Goal: Information Seeking & Learning: Learn about a topic

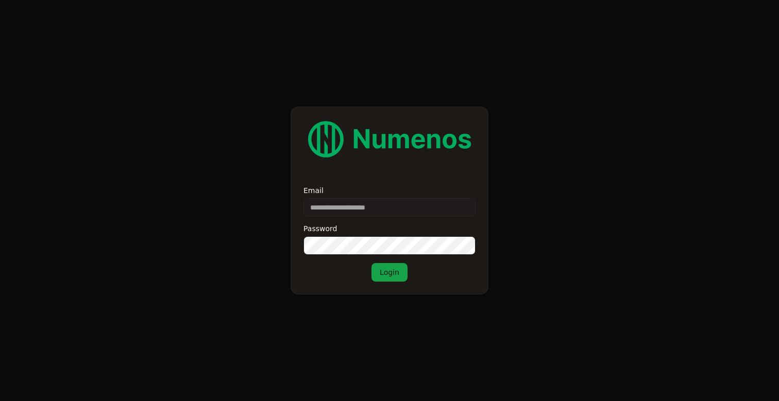
click at [373, 210] on input "Email" at bounding box center [389, 207] width 172 height 19
type input "**********"
click at [391, 273] on button "Login" at bounding box center [389, 272] width 36 height 19
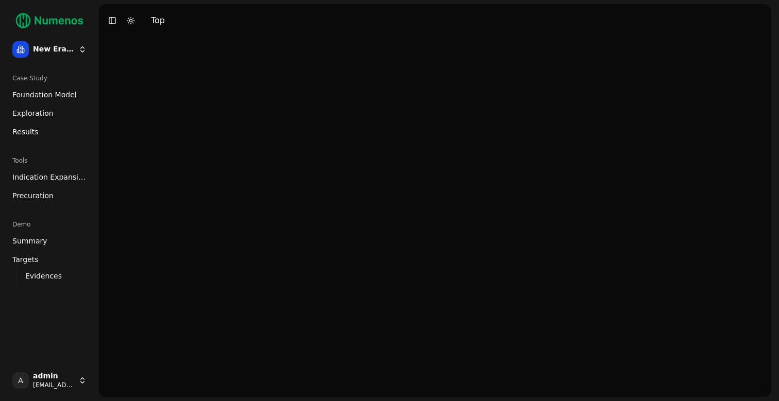
click at [61, 112] on link "Exploration" at bounding box center [49, 113] width 82 height 16
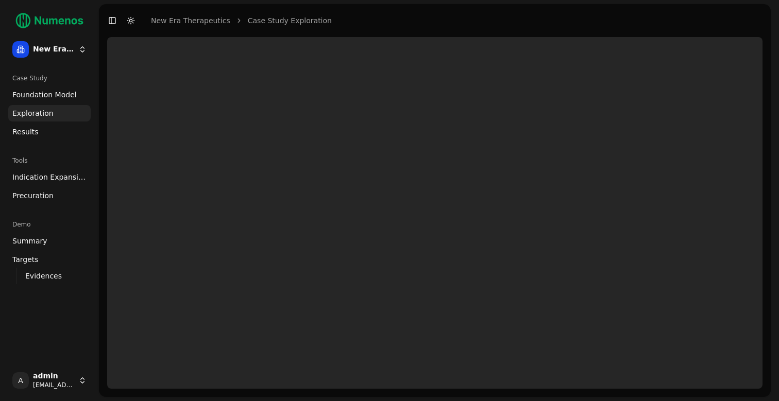
click at [68, 94] on span "Foundation Model" at bounding box center [44, 95] width 64 height 10
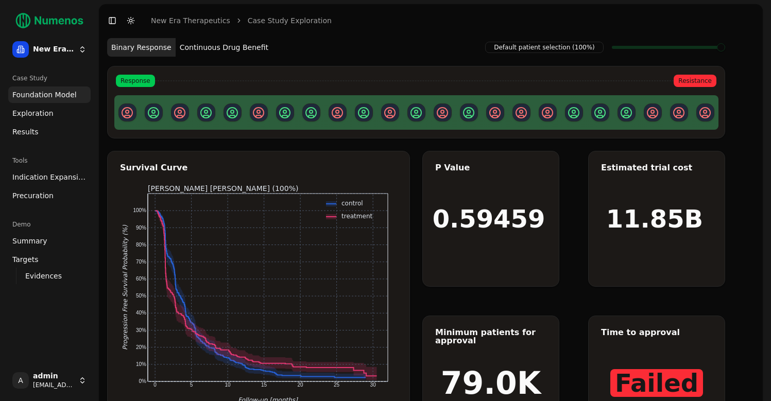
click at [214, 45] on button "Continuous Drug Benefit" at bounding box center [224, 47] width 97 height 19
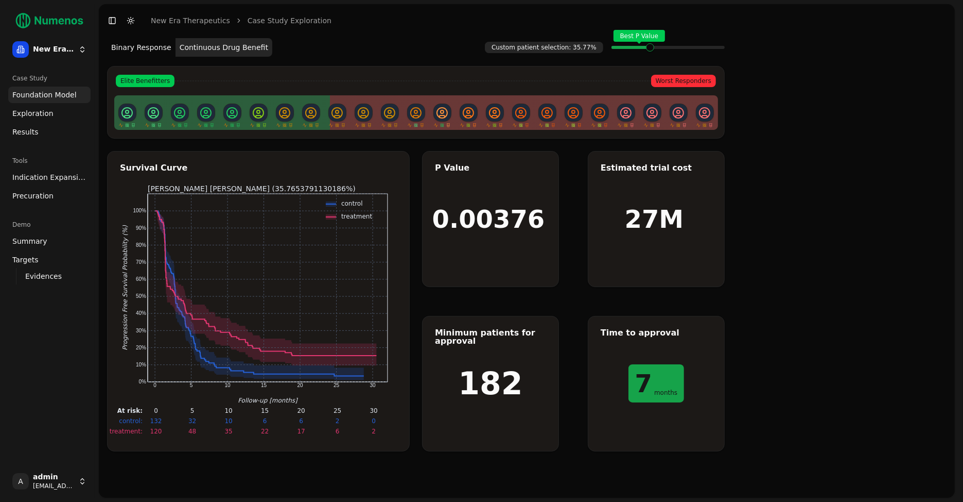
click at [42, 115] on span "Exploration" at bounding box center [32, 113] width 41 height 10
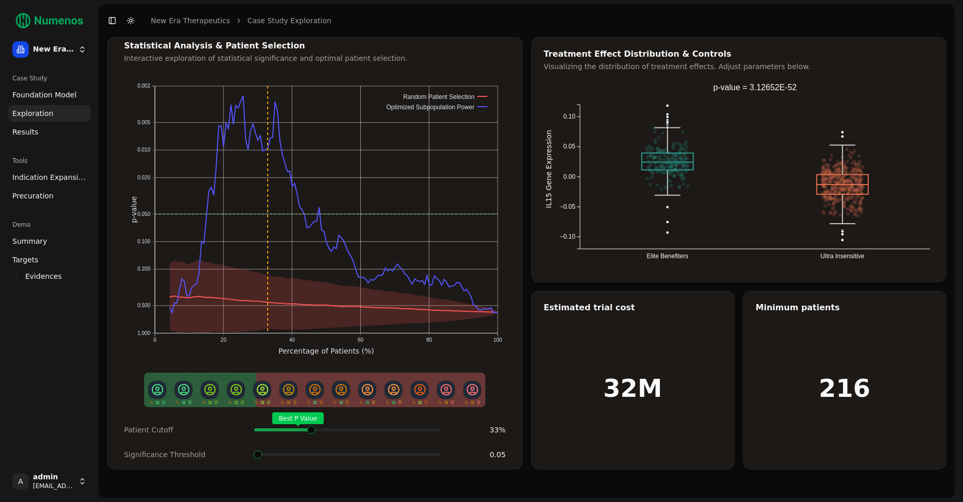
click at [310, 401] on div "Best P Value" at bounding box center [347, 429] width 187 height 21
click at [254, 401] on span at bounding box center [258, 454] width 8 height 8
click at [37, 133] on link "Results" at bounding box center [49, 132] width 82 height 16
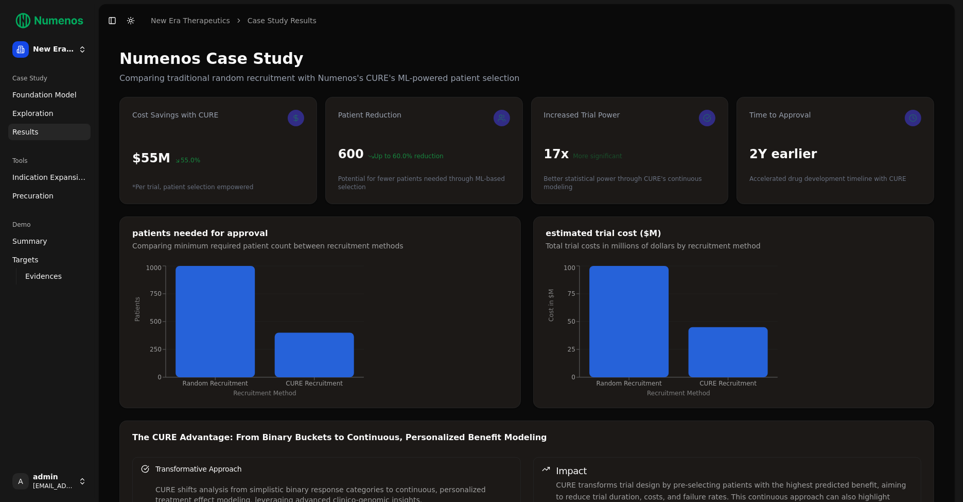
click at [68, 170] on link "Indication Expansion" at bounding box center [49, 177] width 82 height 16
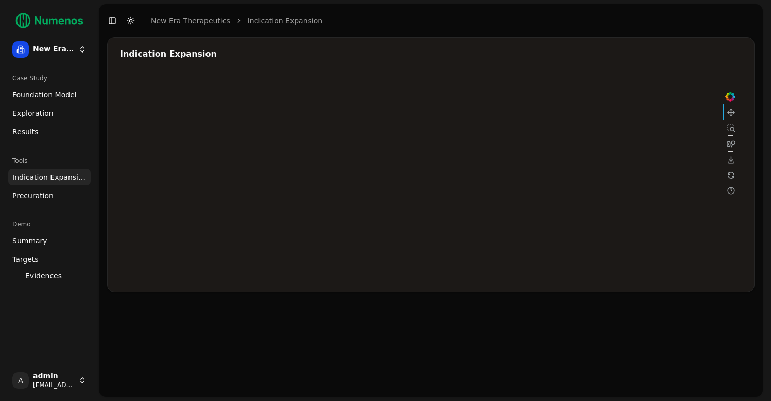
click at [546, 153] on div at bounding box center [429, 177] width 618 height 206
click at [546, 173] on div at bounding box center [429, 177] width 618 height 206
click at [538, 199] on div at bounding box center [429, 177] width 618 height 206
click at [545, 196] on div at bounding box center [429, 177] width 618 height 206
click at [554, 173] on div at bounding box center [429, 177] width 618 height 206
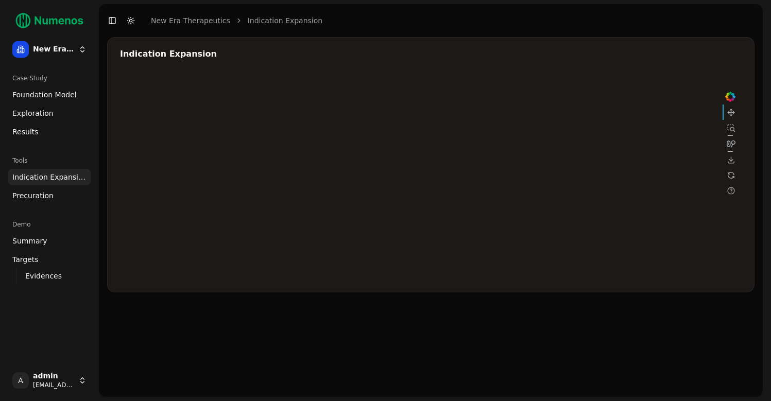
click at [554, 156] on div at bounding box center [429, 177] width 618 height 206
click at [56, 198] on link "Precuration" at bounding box center [49, 195] width 82 height 16
